Goal: Task Accomplishment & Management: Manage account settings

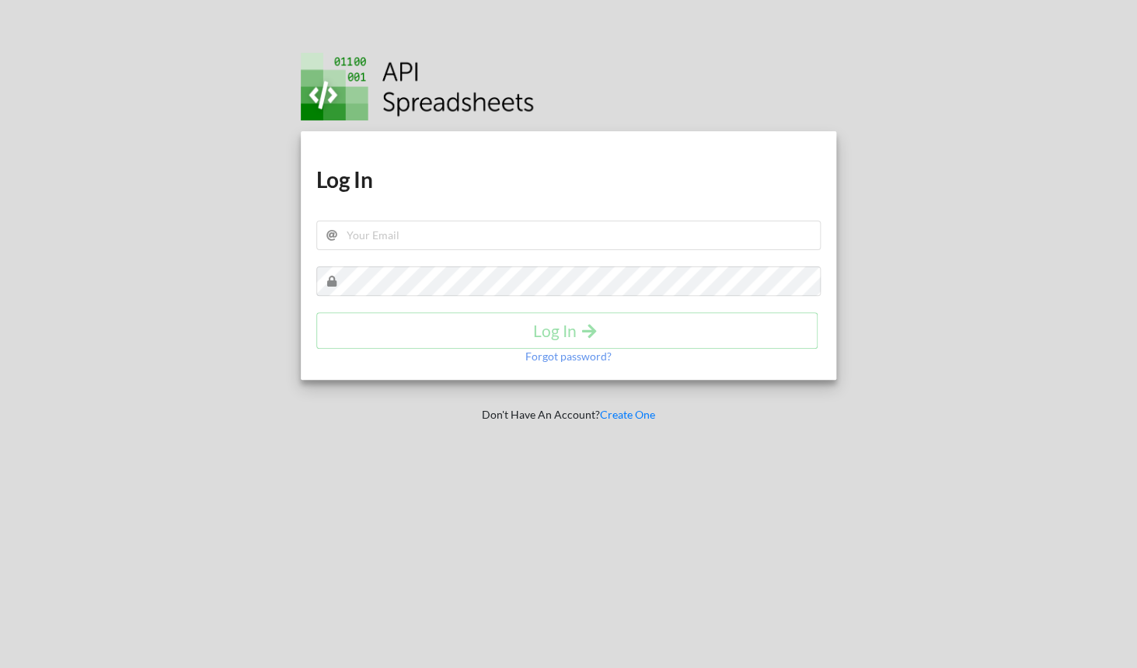
click at [385, 110] on img at bounding box center [417, 87] width 233 height 68
click at [477, 235] on input "text" at bounding box center [568, 236] width 504 height 30
click at [476, 117] on img at bounding box center [417, 87] width 233 height 68
click at [639, 416] on link "Create One" at bounding box center [627, 414] width 55 height 13
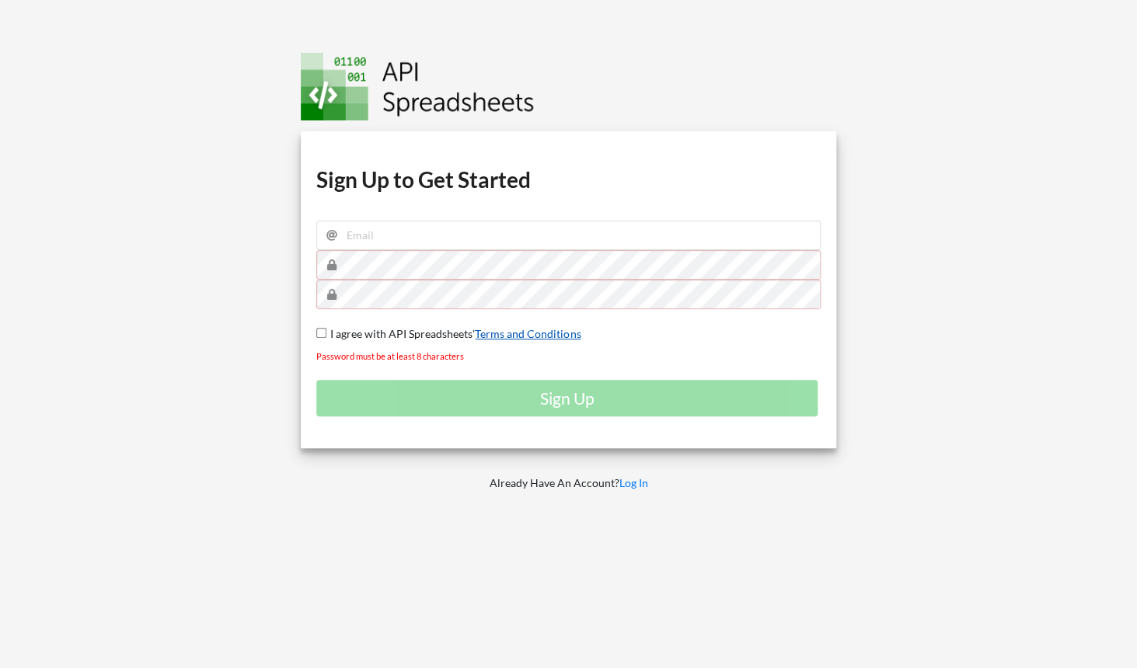
click at [555, 337] on link "Terms and Conditions" at bounding box center [528, 333] width 106 height 13
click at [398, 99] on img at bounding box center [417, 87] width 233 height 68
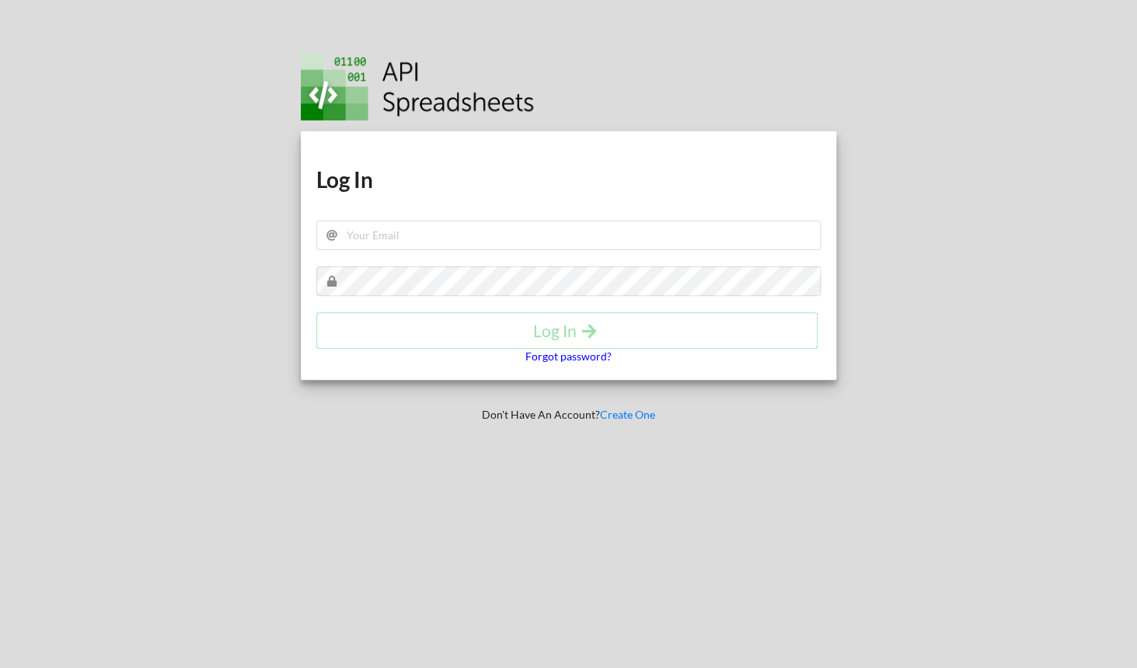
click at [591, 358] on p "Forgot password?" at bounding box center [568, 357] width 86 height 16
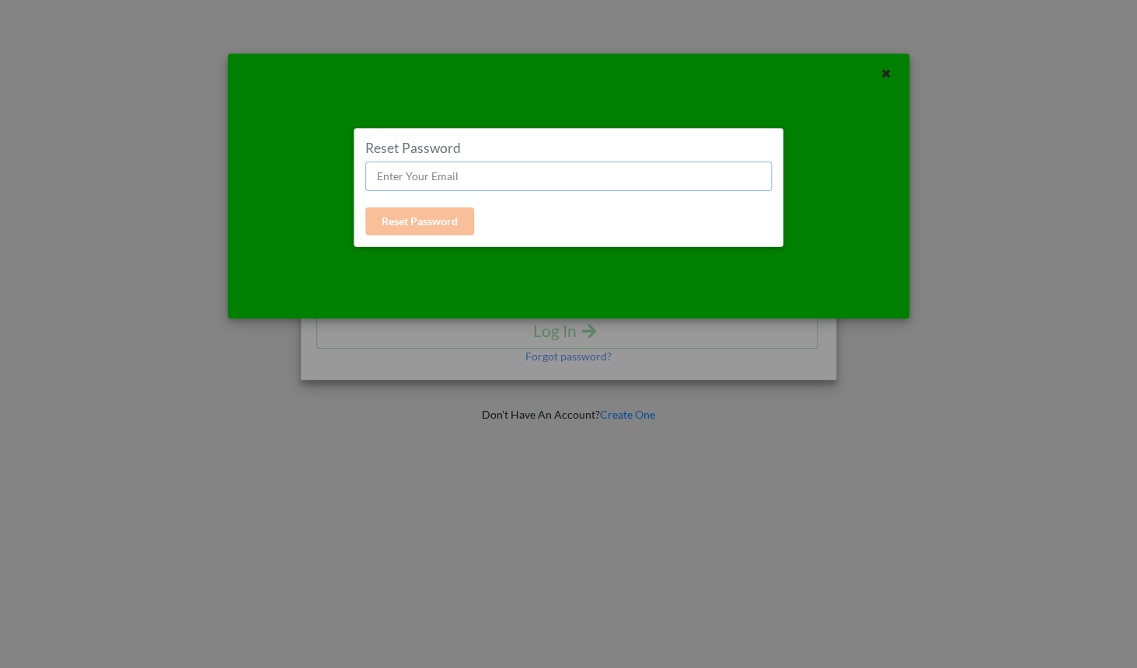
click at [533, 173] on input "text" at bounding box center [568, 177] width 407 height 30
click at [593, 170] on input "text" at bounding box center [568, 177] width 407 height 30
type input "[EMAIL_ADDRESS][DOMAIN_NAME]"
click at [460, 211] on button "Reset Password" at bounding box center [419, 221] width 109 height 28
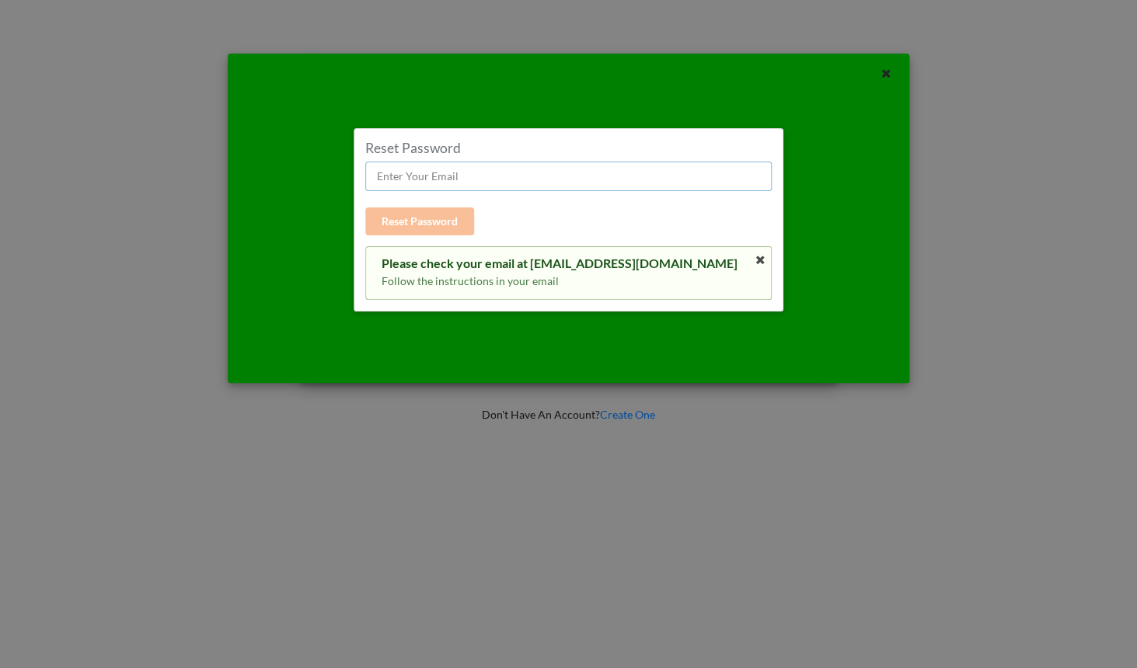
click at [490, 176] on input "text" at bounding box center [568, 177] width 407 height 30
type input "[EMAIL_ADDRESS][DOMAIN_NAME]"
click at [428, 221] on button "Reset Password" at bounding box center [419, 221] width 109 height 28
click at [570, 194] on div "Reset Password Reset Password Please check your email at [EMAIL_ADDRESS][DOMAIN…" at bounding box center [568, 220] width 407 height 160
click at [573, 186] on input "text" at bounding box center [568, 177] width 407 height 30
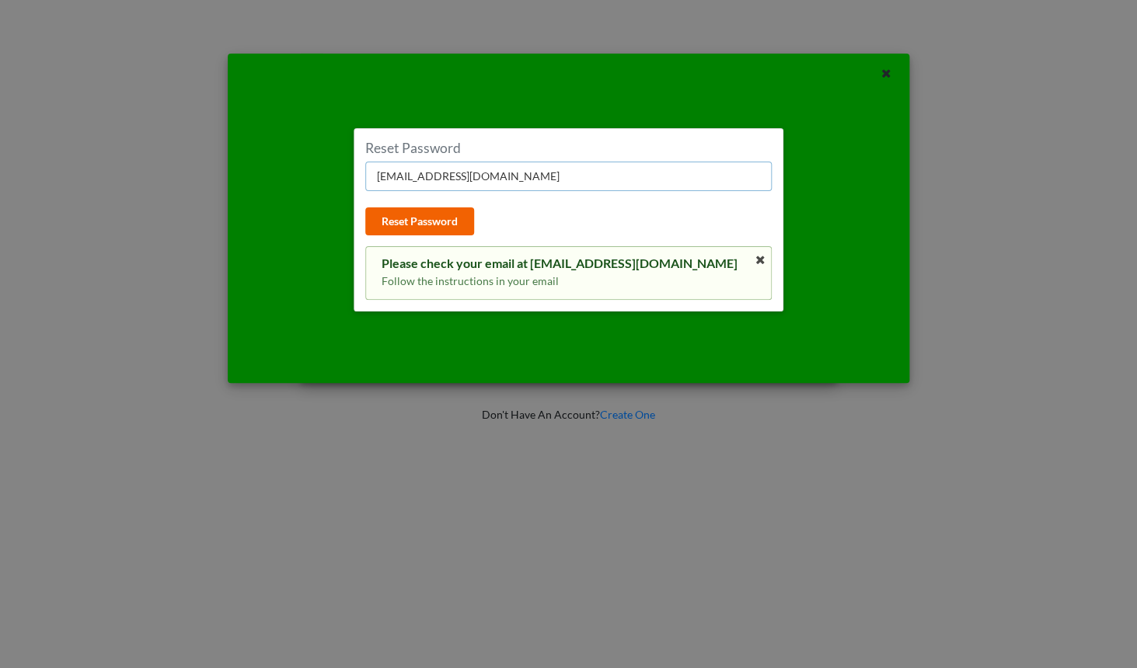
type input "[EMAIL_ADDRESS][DOMAIN_NAME]"
click at [428, 232] on button "Reset Password" at bounding box center [419, 221] width 109 height 28
